Goal: Check status: Check status

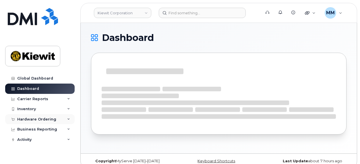
click at [30, 118] on div "Hardware Ordering" at bounding box center [36, 119] width 39 height 5
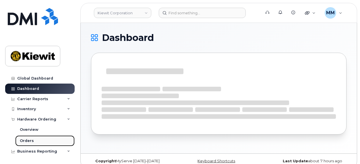
click at [32, 139] on div "Orders" at bounding box center [27, 141] width 14 height 5
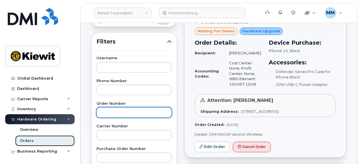
scroll to position [86, 0]
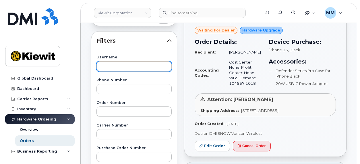
click at [106, 69] on input "text" at bounding box center [133, 66] width 75 height 10
click at [121, 65] on input "text" at bounding box center [133, 66] width 75 height 10
paste input "[PERSON_NAME]"
type input "[PERSON_NAME]"
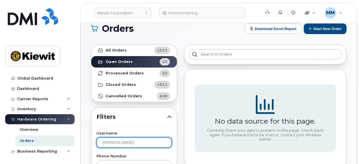
scroll to position [0, 0]
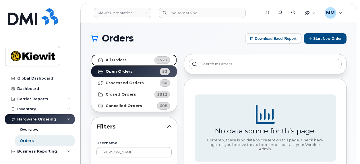
click at [139, 63] on link "All Orders 2523" at bounding box center [133, 59] width 85 height 11
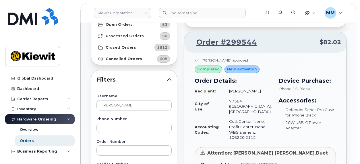
scroll to position [27, 0]
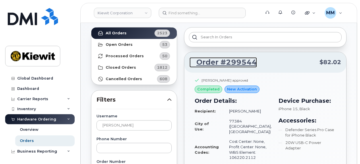
click at [234, 64] on link "Order #299544" at bounding box center [222, 62] width 67 height 10
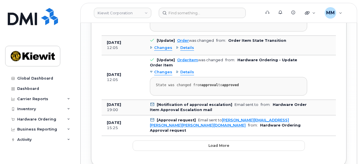
scroll to position [901, 0]
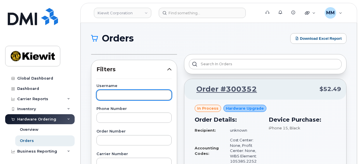
click at [106, 93] on input "text" at bounding box center [133, 95] width 75 height 10
paste input "[PERSON_NAME]"
type input "[PERSON_NAME]"
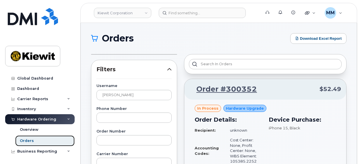
click at [43, 144] on link "Orders" at bounding box center [44, 141] width 59 height 11
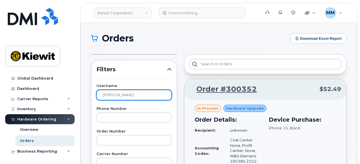
drag, startPoint x: 133, startPoint y: 97, endPoint x: 84, endPoint y: 96, distance: 49.3
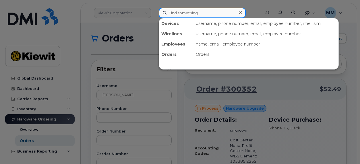
click at [178, 15] on input at bounding box center [202, 13] width 87 height 10
paste input "[PERSON_NAME]"
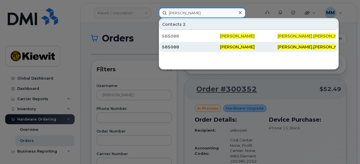
type input "[PERSON_NAME]"
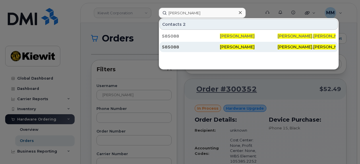
click at [176, 46] on div "585088" at bounding box center [191, 47] width 58 height 6
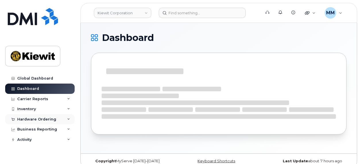
click at [13, 118] on icon at bounding box center [12, 119] width 3 height 3
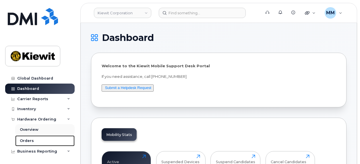
drag, startPoint x: 28, startPoint y: 140, endPoint x: 37, endPoint y: 132, distance: 12.4
click at [28, 141] on div "Orders" at bounding box center [27, 141] width 14 height 5
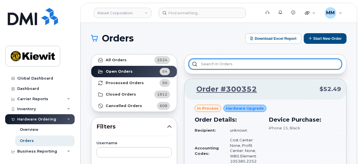
click at [203, 63] on input "text" at bounding box center [265, 64] width 153 height 10
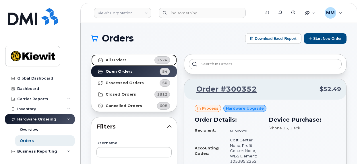
click at [135, 58] on link "All Orders 2524" at bounding box center [133, 59] width 85 height 11
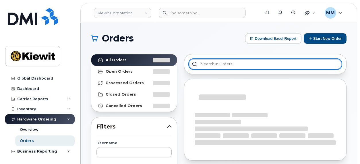
click at [204, 61] on input "text" at bounding box center [265, 64] width 153 height 10
paste input "[PERSON_NAME]"
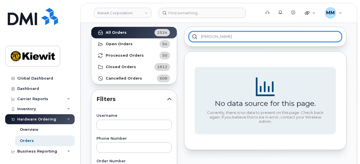
scroll to position [29, 0]
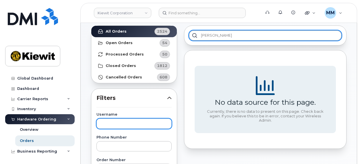
type input "[PERSON_NAME]"
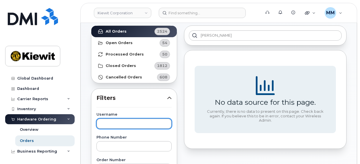
click at [127, 119] on input "text" at bounding box center [133, 124] width 75 height 10
paste input "[PERSON_NAME]"
type input "[PERSON_NAME]"
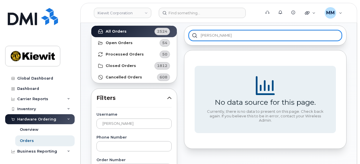
scroll to position [0, 0]
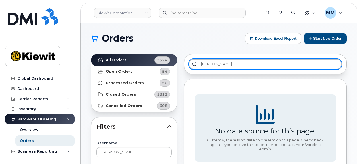
drag, startPoint x: 229, startPoint y: 65, endPoint x: 186, endPoint y: 65, distance: 43.6
click at [186, 65] on div "[PERSON_NAME]" at bounding box center [265, 64] width 162 height 20
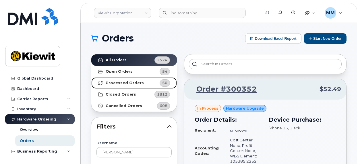
click at [118, 85] on link "Processed Orders 50" at bounding box center [133, 82] width 85 height 11
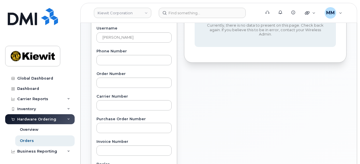
scroll to position [86, 0]
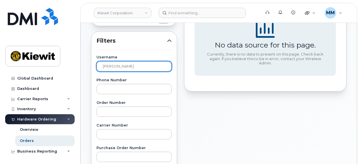
click at [137, 67] on input "[PERSON_NAME]" at bounding box center [133, 66] width 75 height 10
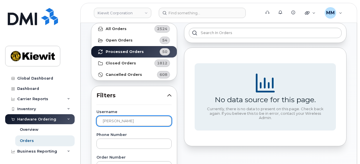
scroll to position [0, 0]
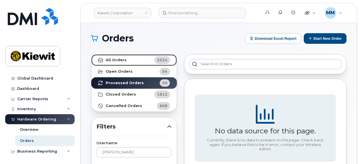
click at [129, 61] on link "All Orders 2524" at bounding box center [133, 59] width 85 height 11
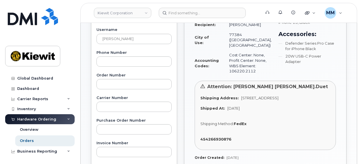
scroll to position [115, 0]
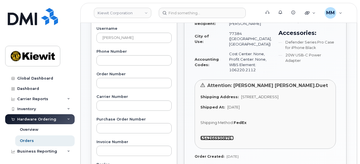
click at [231, 141] on link "454266930876" at bounding box center [216, 138] width 33 height 5
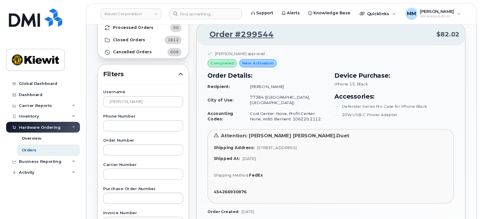
scroll to position [57, 0]
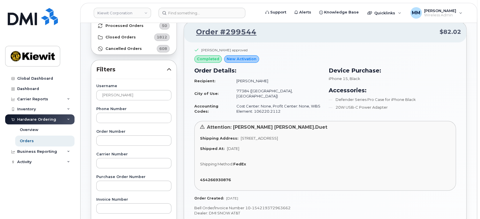
click at [259, 164] on div "454266930876" at bounding box center [325, 179] width 250 height 5
